Goal: Task Accomplishment & Management: Manage account settings

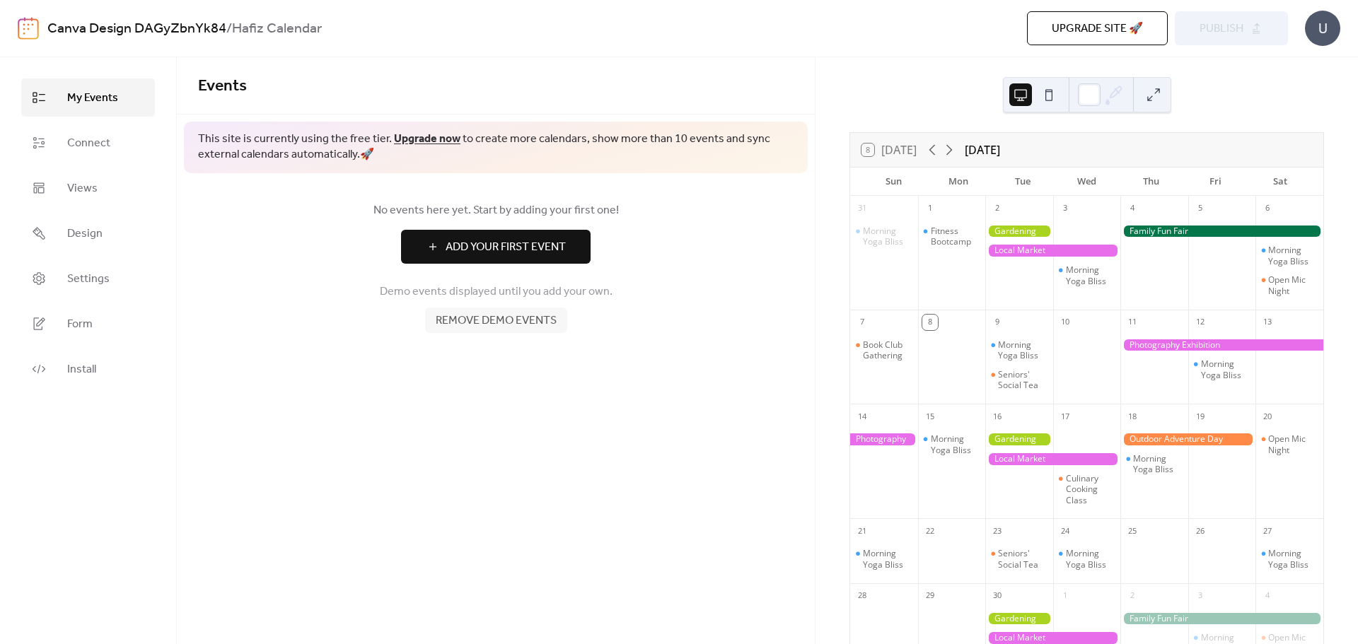
click at [1325, 23] on div "U" at bounding box center [1322, 28] width 35 height 35
click at [1311, 63] on span "Account" at bounding box center [1295, 63] width 42 height 17
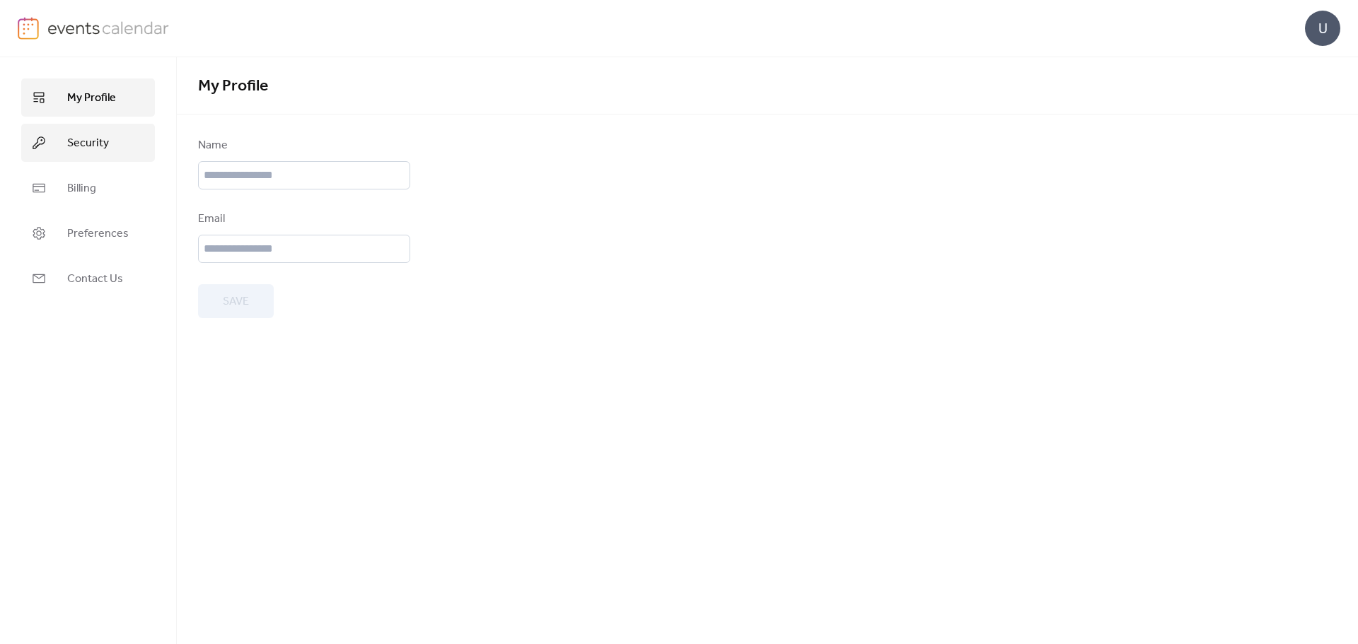
click at [91, 146] on span "Security" at bounding box center [88, 143] width 42 height 17
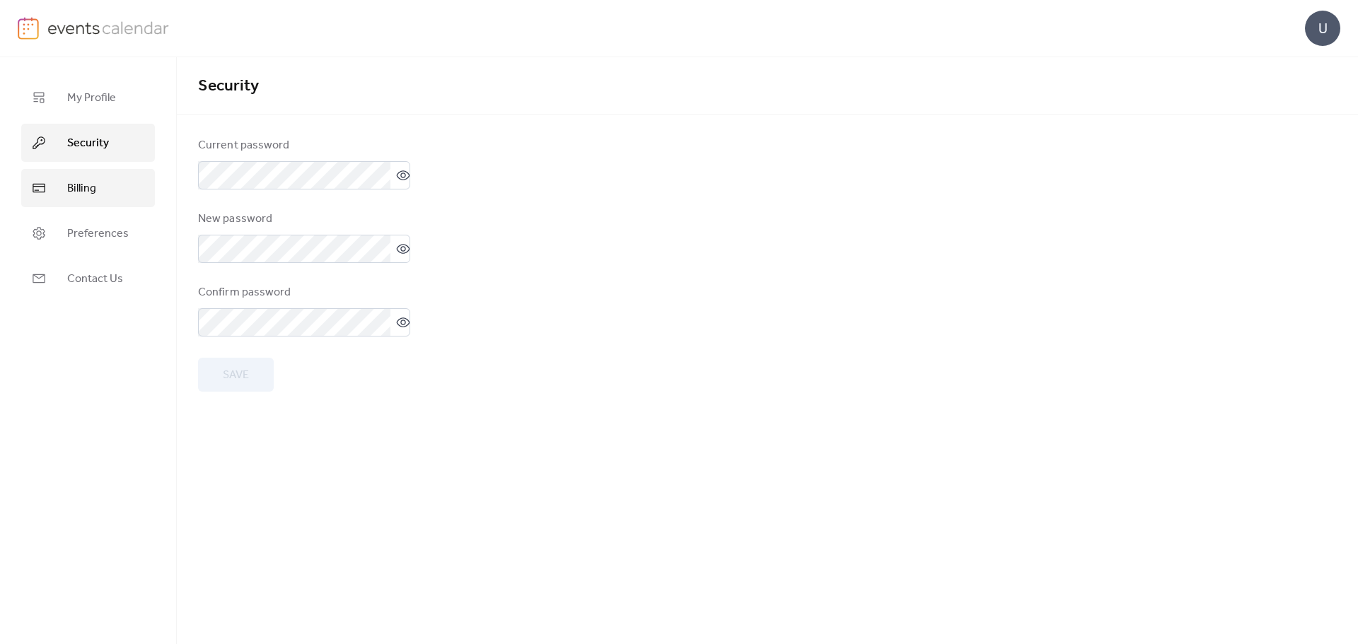
click at [74, 187] on span "Billing" at bounding box center [81, 188] width 29 height 17
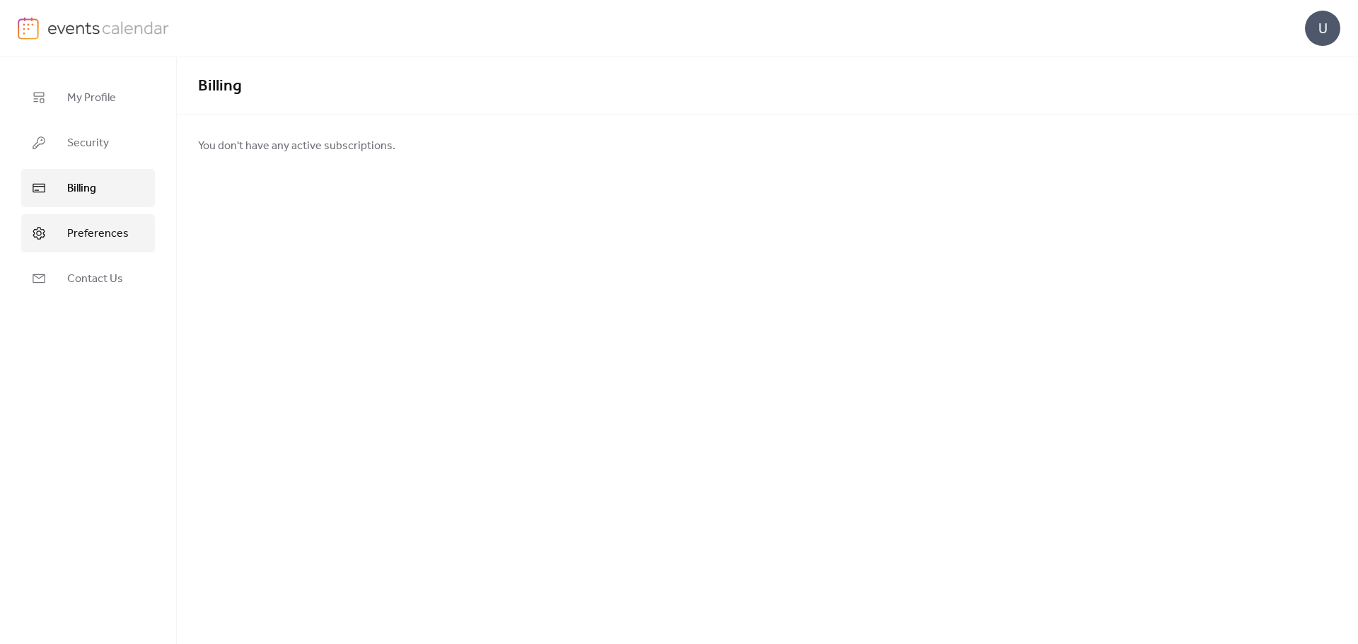
click at [86, 237] on span "Preferences" at bounding box center [98, 234] width 62 height 17
click at [52, 300] on div "My Profile Security Billing Preferences Contact Us" at bounding box center [88, 350] width 177 height 587
click at [59, 291] on link "Contact Us" at bounding box center [88, 279] width 134 height 38
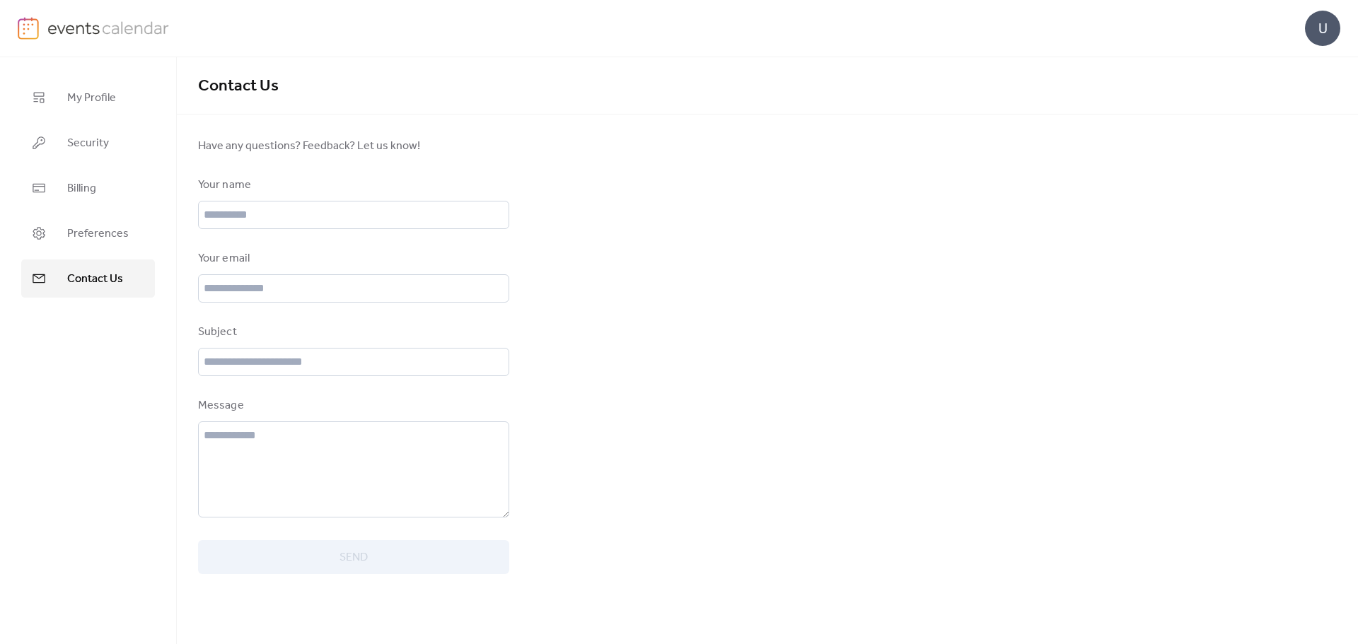
click at [89, 59] on div "My Profile Security Billing Preferences Contact Us" at bounding box center [88, 350] width 177 height 587
click at [74, 93] on span "My Profile" at bounding box center [91, 98] width 49 height 17
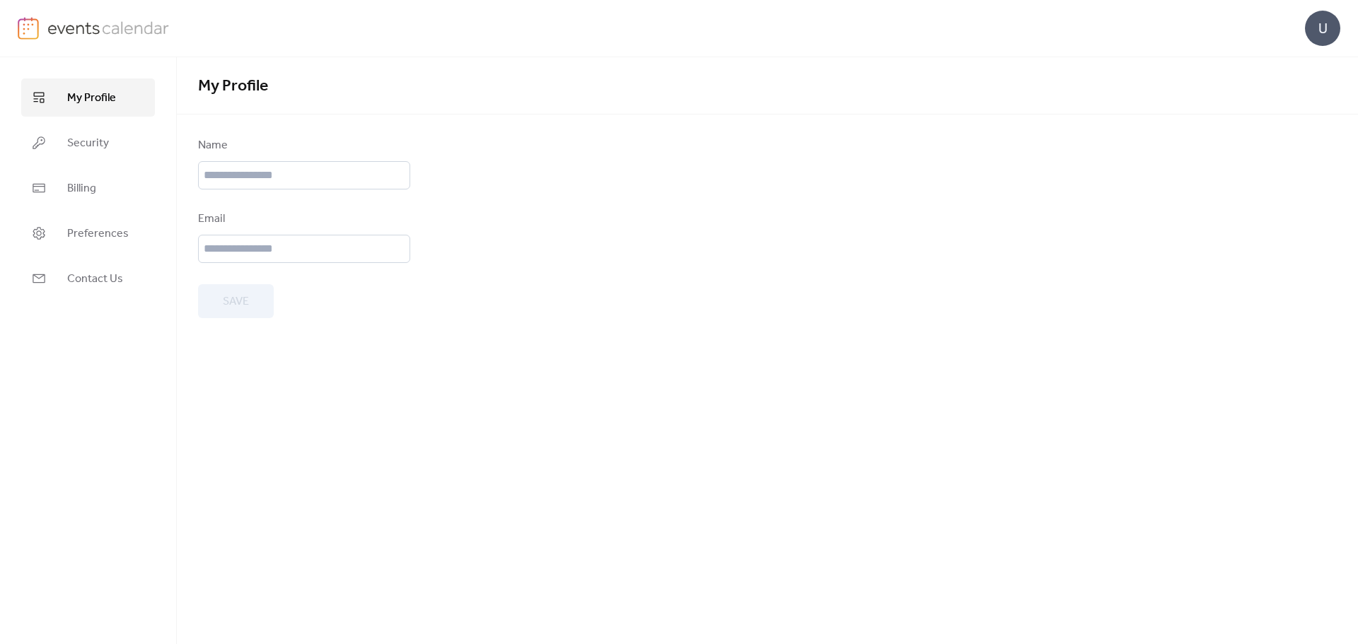
click at [105, 22] on img at bounding box center [108, 27] width 122 height 21
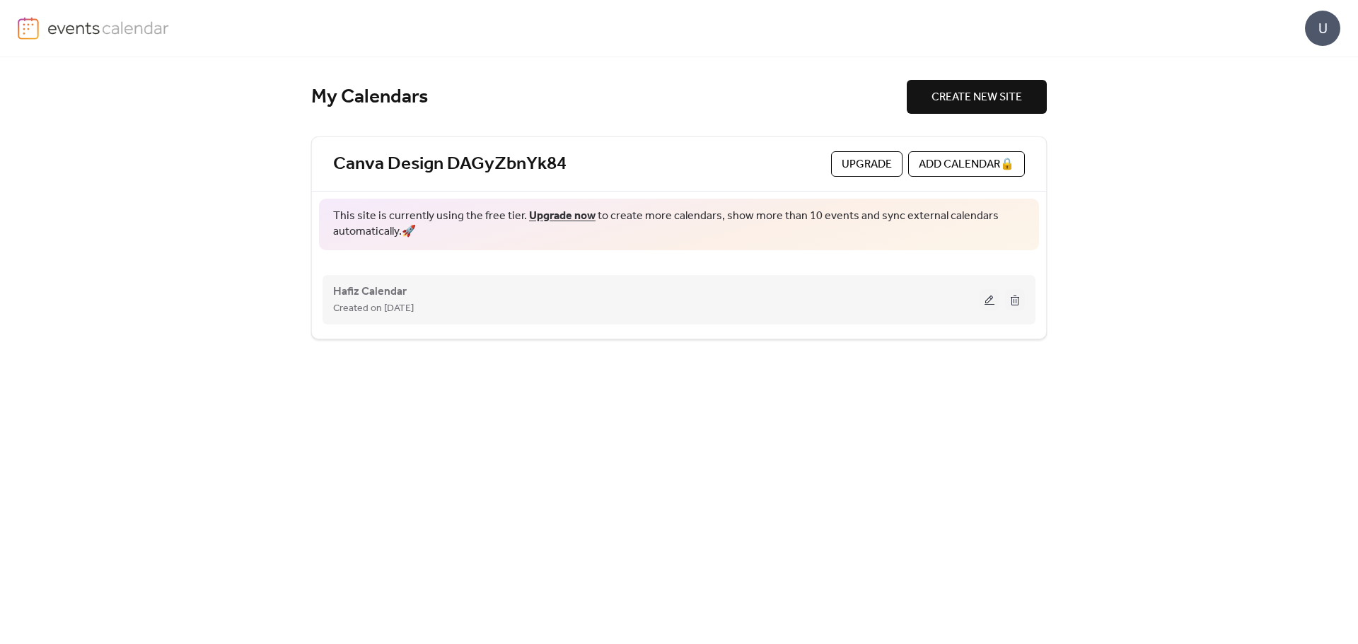
click at [1016, 303] on button at bounding box center [1015, 299] width 20 height 21
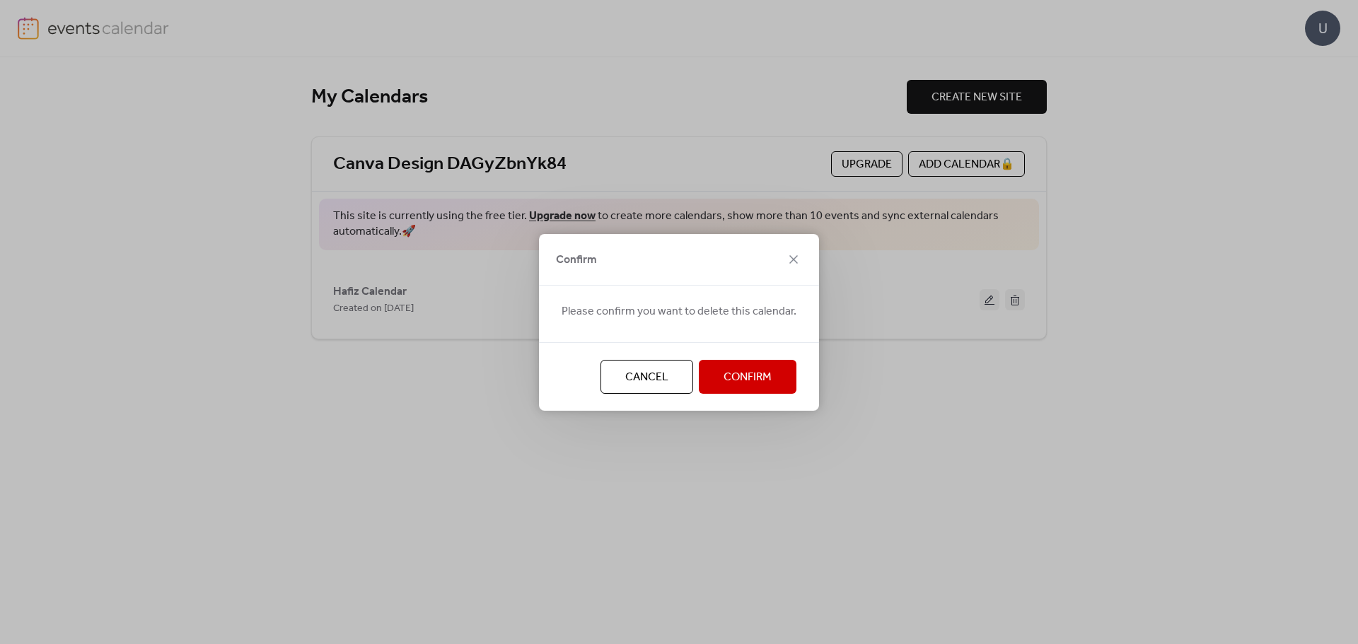
click at [729, 383] on span "Confirm" at bounding box center [748, 377] width 48 height 17
